Goal: Find specific page/section: Find specific page/section

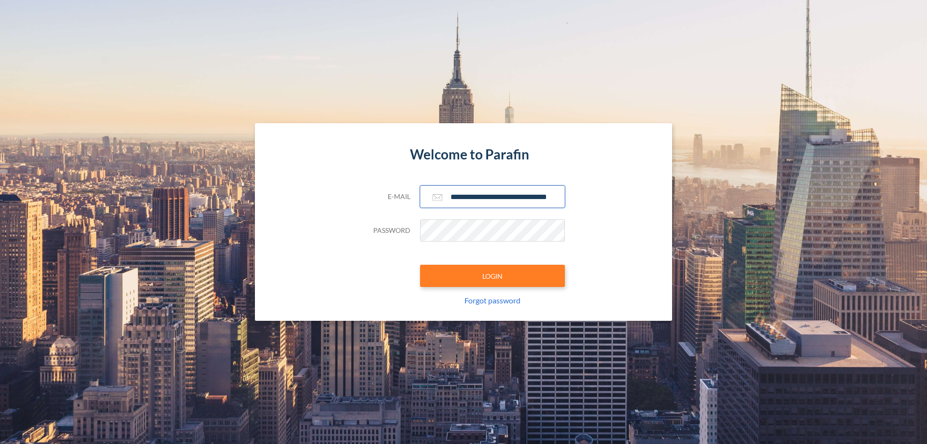
type input "**********"
click at [493, 276] on button "LOGIN" at bounding box center [492, 276] width 145 height 22
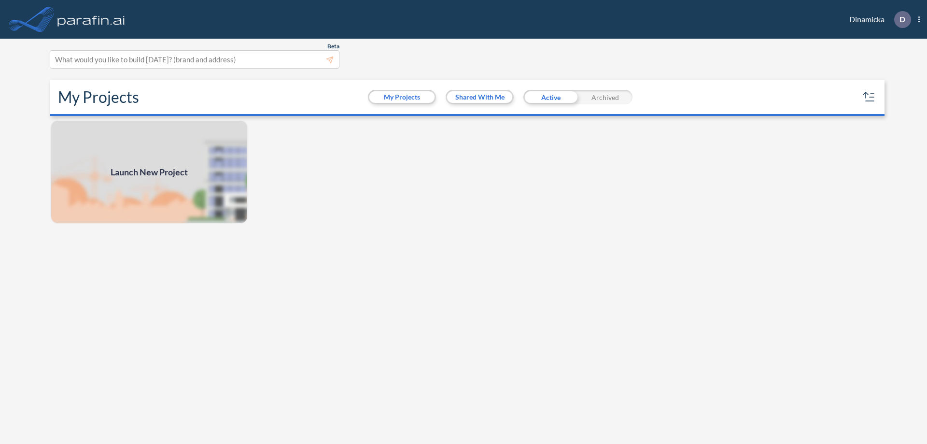
scroll to position [2, 0]
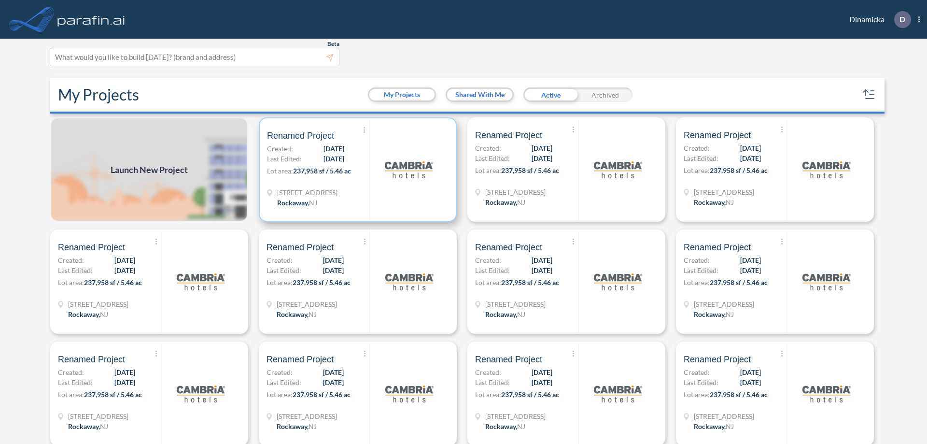
click at [356, 169] on p "Lot area: 237,958 sf / 5.46 ac" at bounding box center [318, 173] width 102 height 14
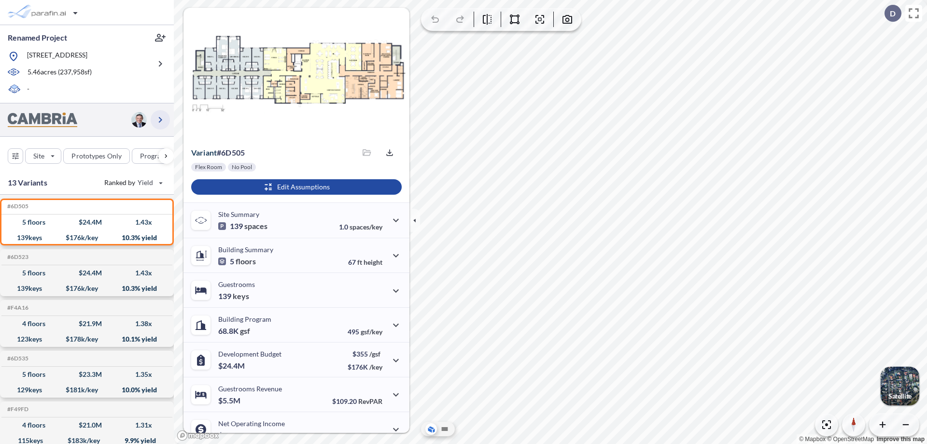
click at [160, 119] on icon "button" at bounding box center [161, 120] width 12 height 12
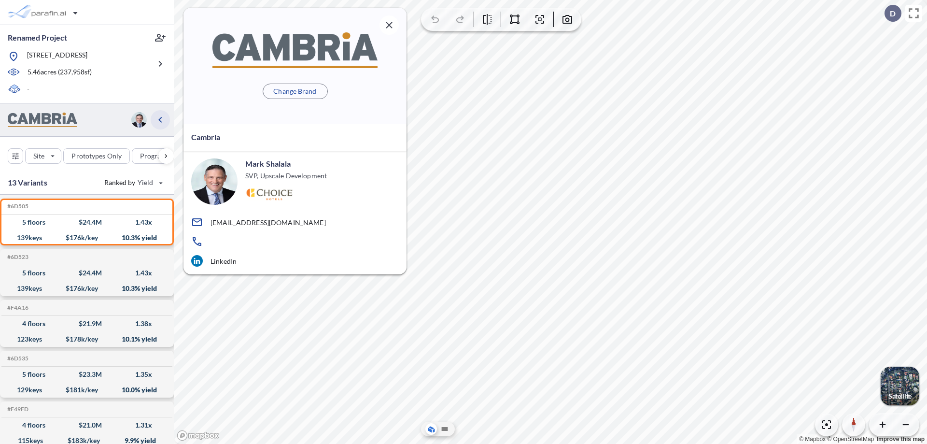
click at [160, 119] on icon "button" at bounding box center [161, 120] width 12 height 12
